Goal: Information Seeking & Learning: Learn about a topic

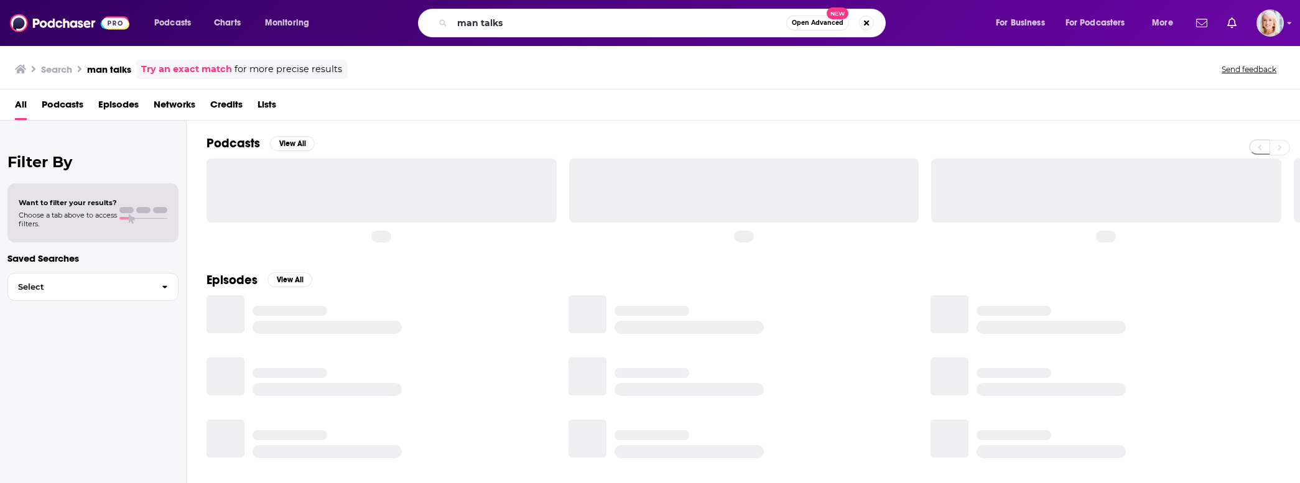
click at [513, 27] on input "man talks" at bounding box center [619, 23] width 334 height 20
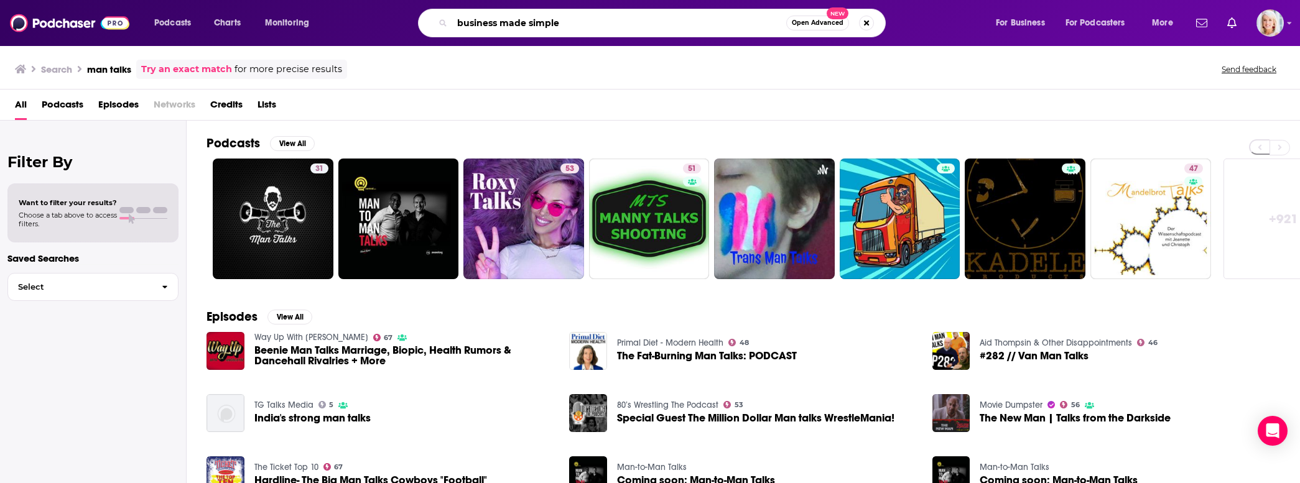
type input "business made simple"
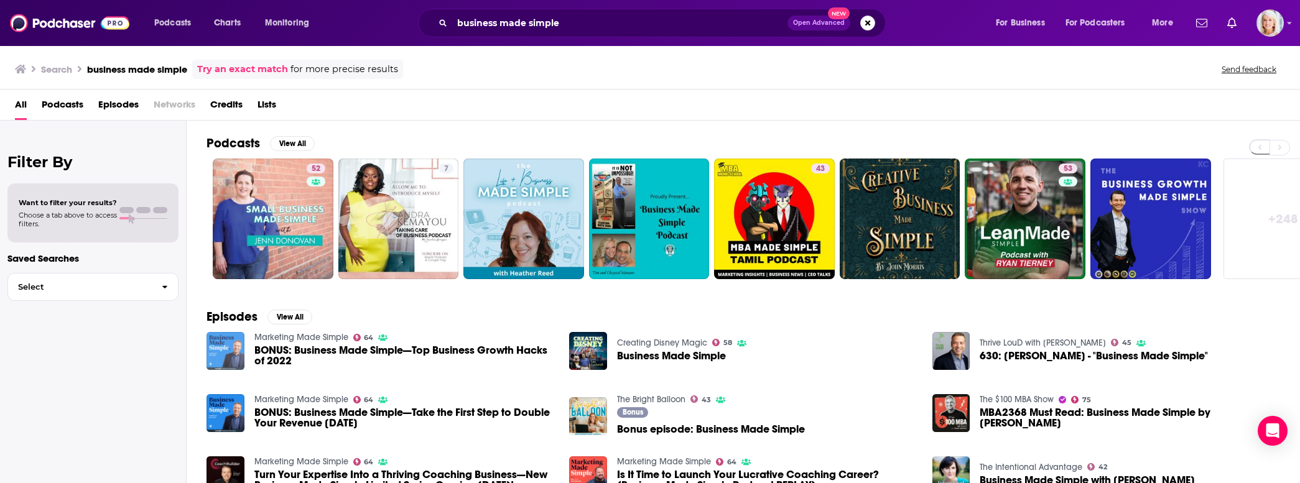
click at [220, 353] on img "BONUS: Business Made Simple—Top Business Growth Hacks of 2022" at bounding box center [226, 351] width 38 height 38
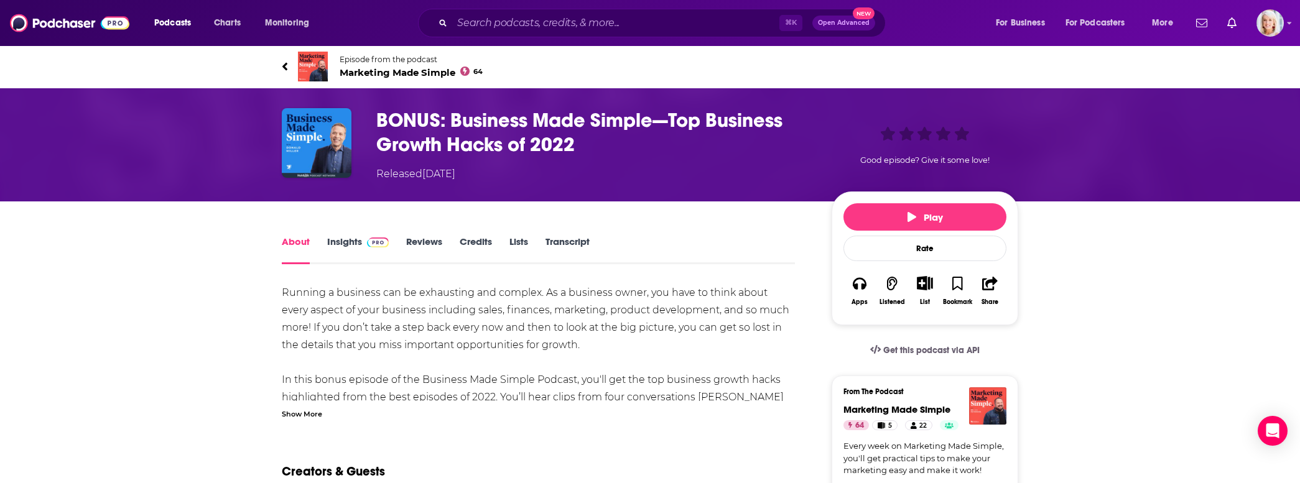
click at [338, 247] on link "Insights" at bounding box center [358, 250] width 62 height 29
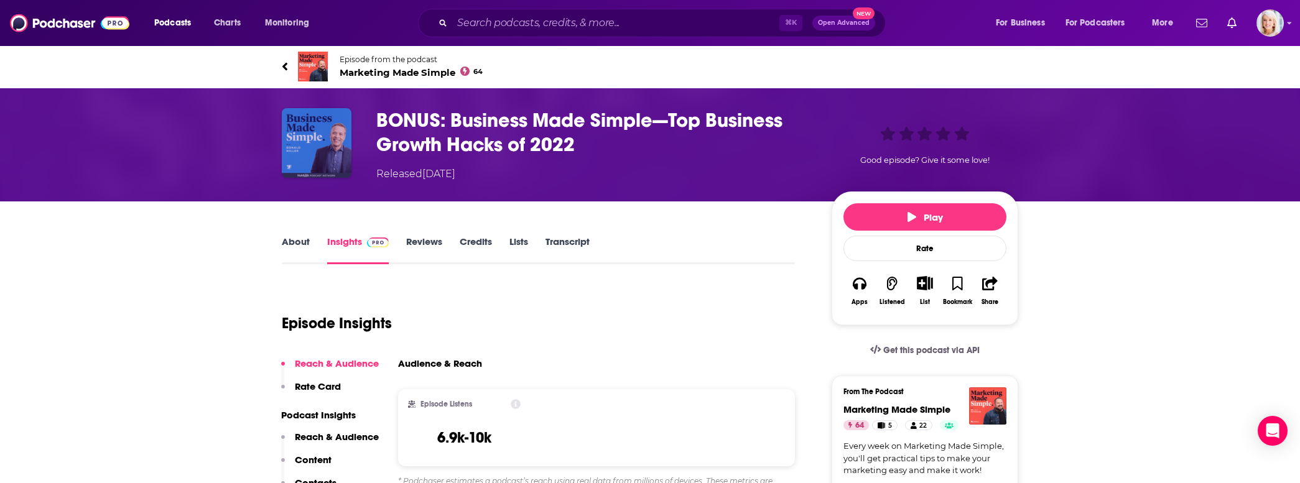
click at [319, 138] on img "BONUS: Business Made Simple—Top Business Growth Hacks of 2022" at bounding box center [317, 143] width 70 height 70
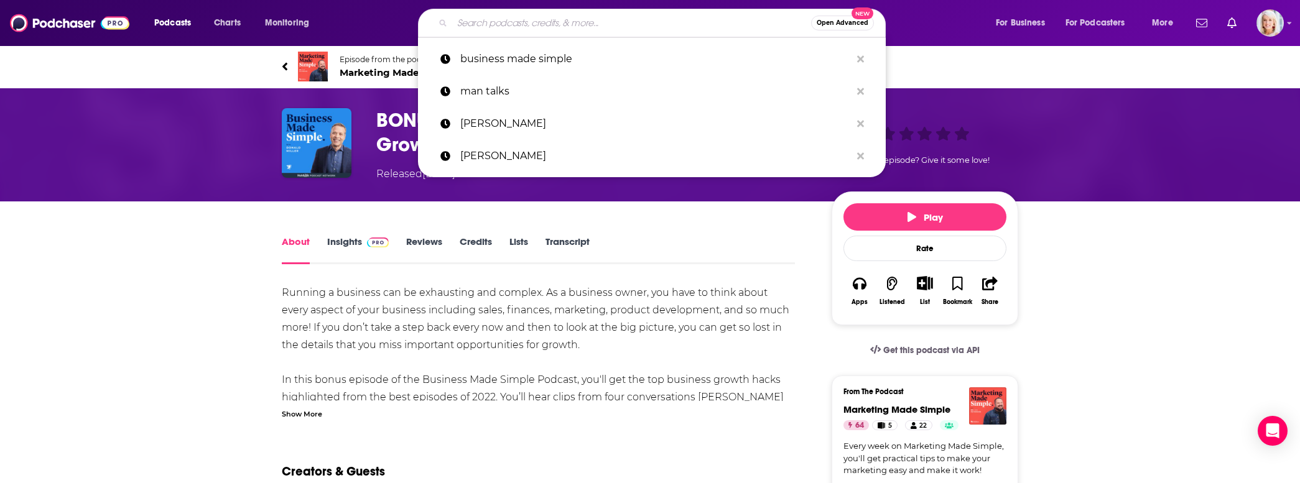
click at [476, 28] on input "Search podcasts, credits, & more..." at bounding box center [631, 23] width 359 height 20
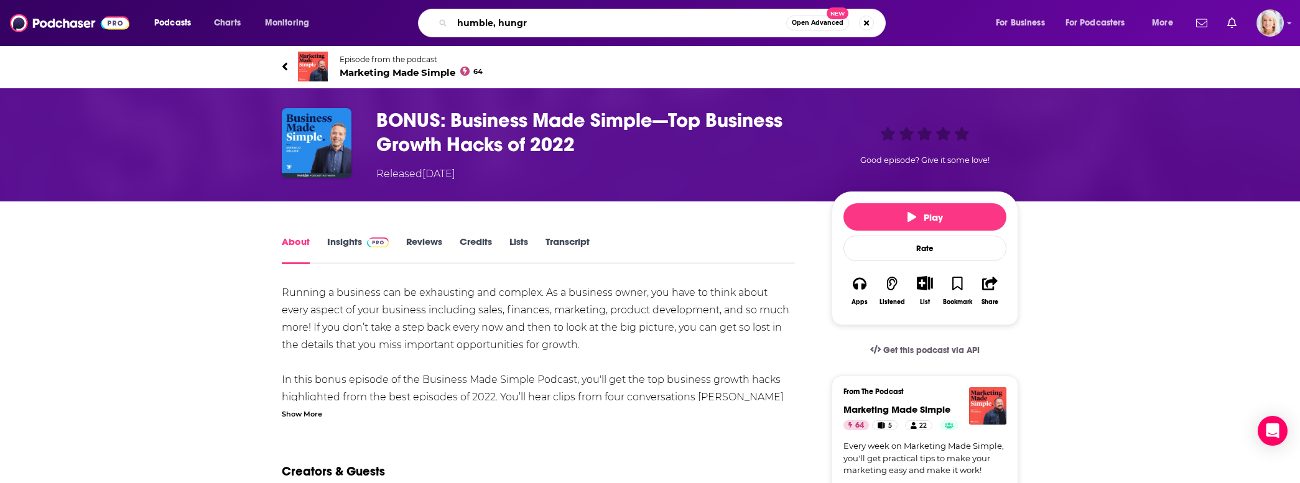
type input "humble, hungry"
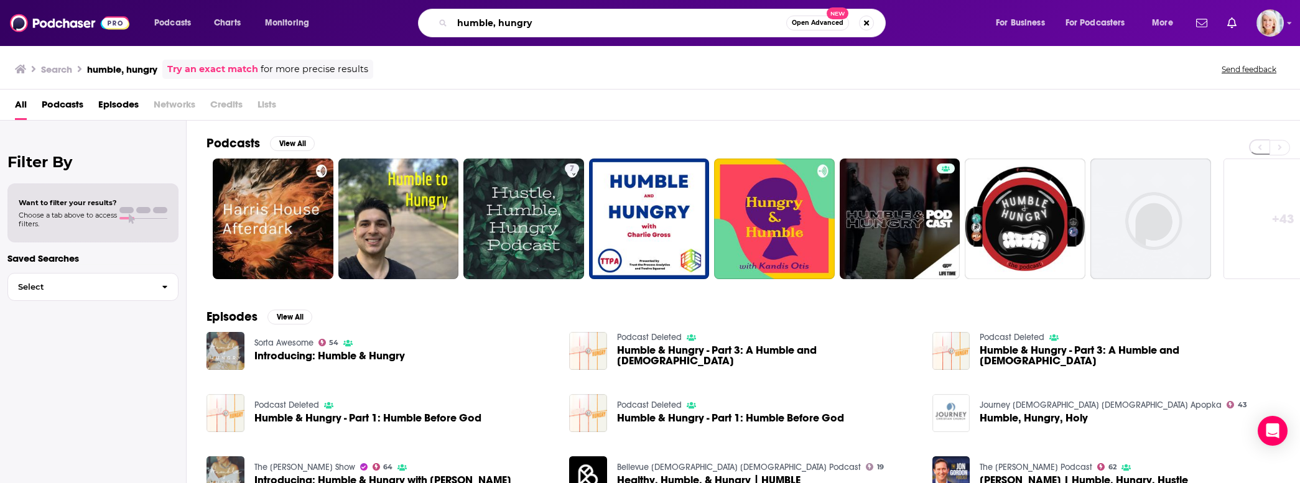
click at [547, 23] on input "humble, hungry" at bounding box center [619, 23] width 334 height 20
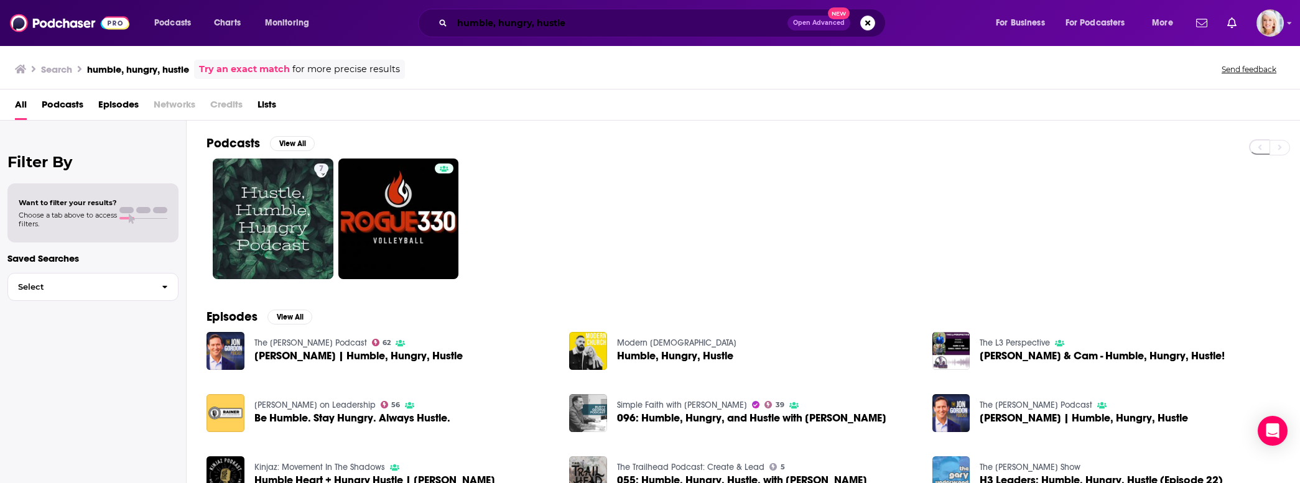
click at [485, 26] on input "humble, hungry, hustle" at bounding box center [619, 23] width 335 height 20
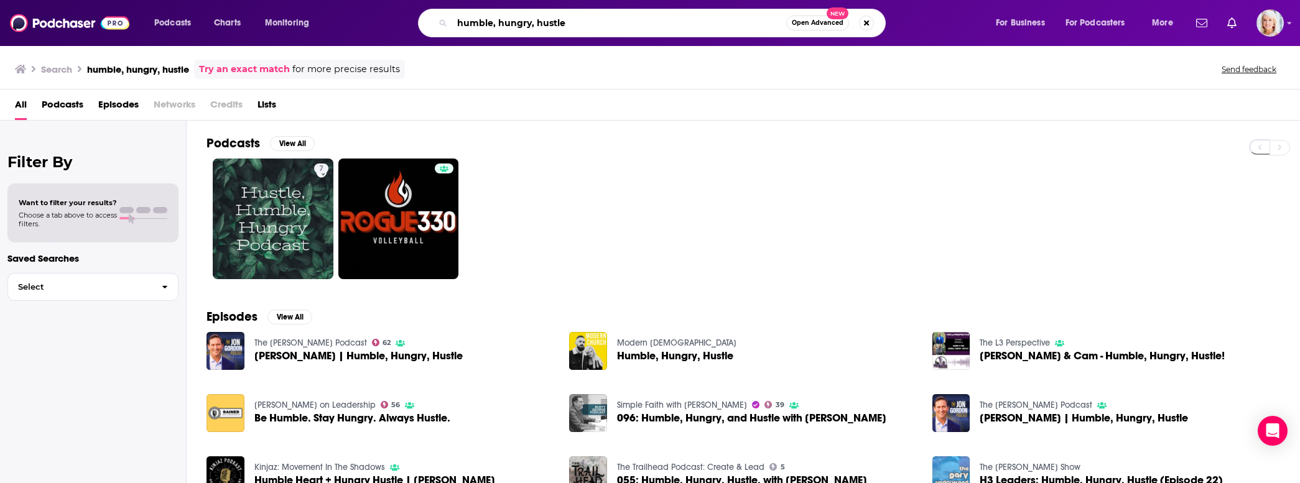
click at [485, 26] on input "humble, hungry, hustle" at bounding box center [619, 23] width 334 height 20
type input "H3"
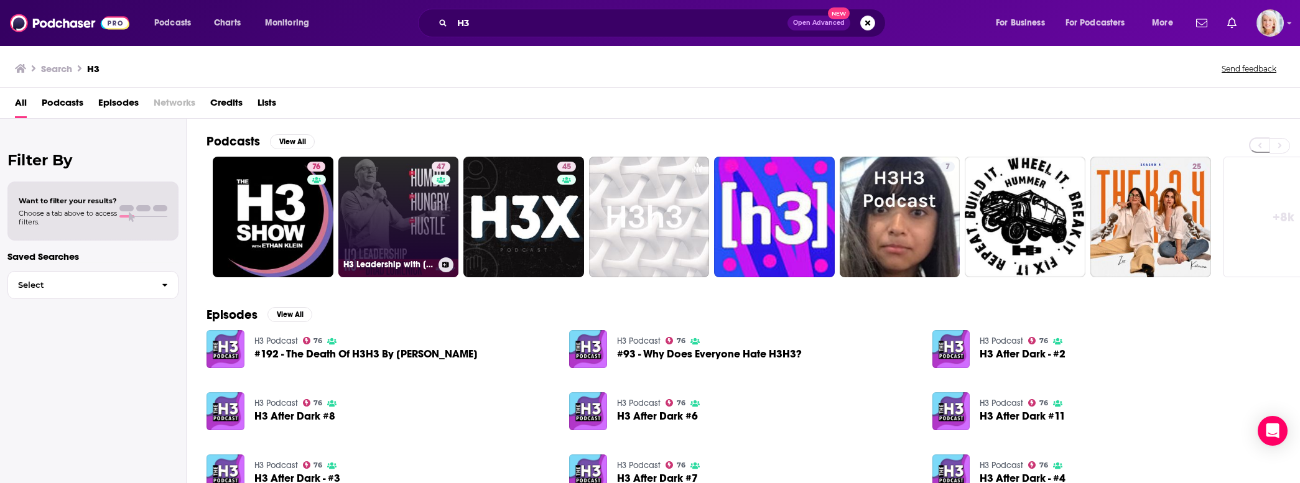
click at [399, 208] on link "47 H3 Leadership with [PERSON_NAME]" at bounding box center [398, 217] width 121 height 121
